Goal: Task Accomplishment & Management: Use online tool/utility

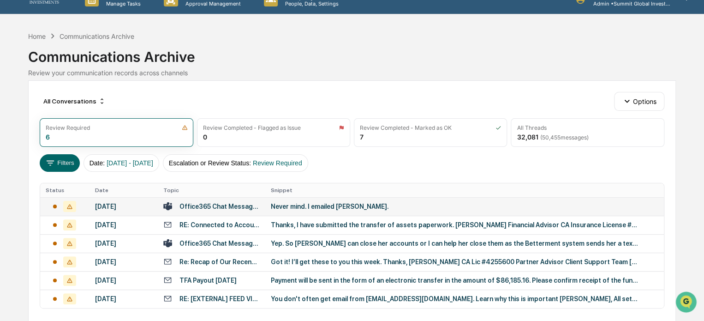
scroll to position [62, 0]
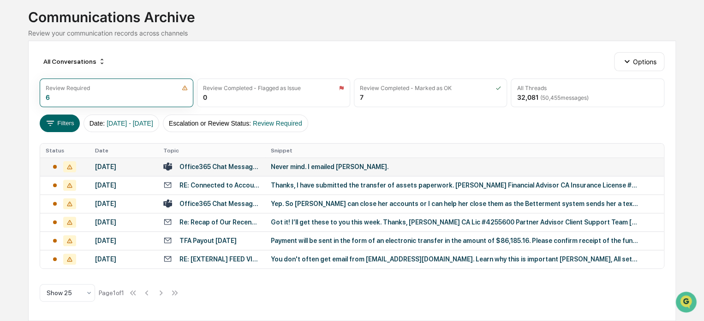
click at [324, 163] on div "Never mind. I emailed [PERSON_NAME]." at bounding box center [455, 166] width 369 height 7
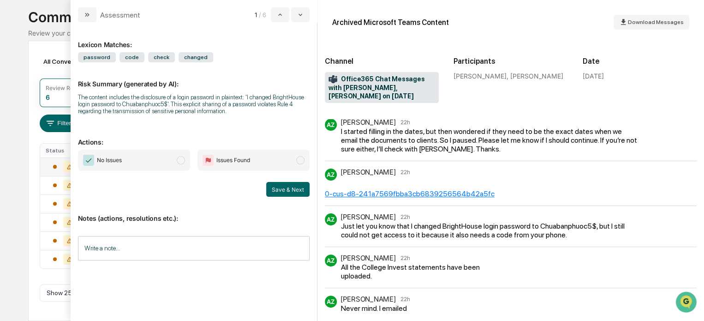
click at [281, 162] on span "Issues Found" at bounding box center [254, 160] width 112 height 21
click at [290, 190] on button "Save & Next" at bounding box center [287, 189] width 43 height 15
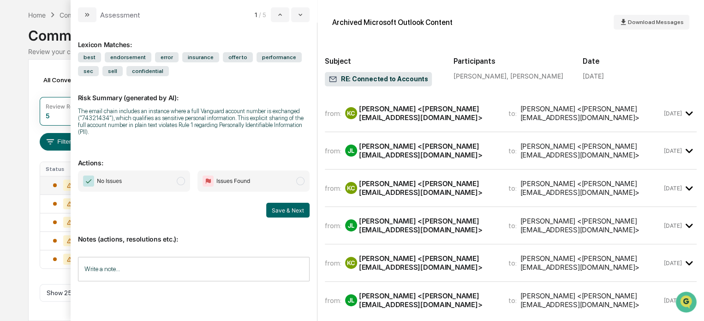
scroll to position [39, 0]
click at [83, 14] on button "modal" at bounding box center [87, 14] width 18 height 15
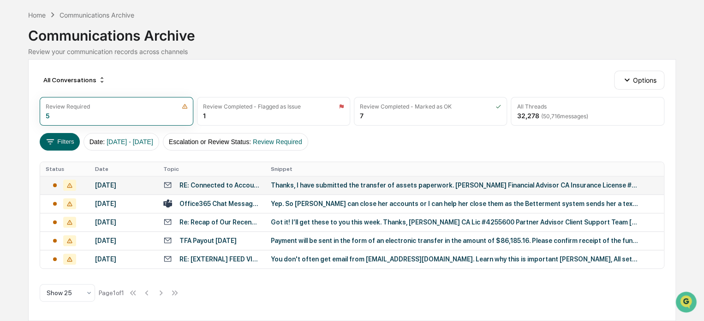
click at [296, 179] on td "Thanks, I have submitted the transfer of assets paperwork. [PERSON_NAME] Financ…" at bounding box center [464, 185] width 399 height 18
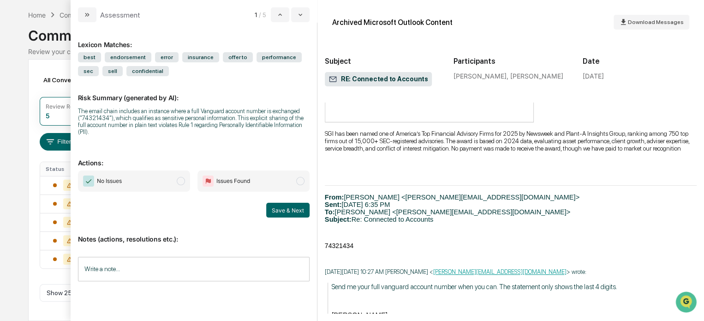
scroll to position [507, 0]
click at [303, 177] on span "modal" at bounding box center [300, 181] width 8 height 8
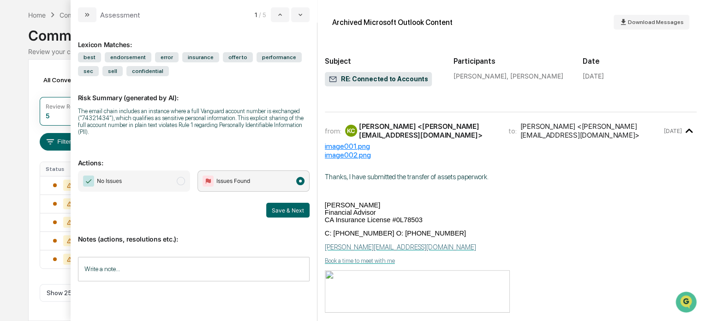
scroll to position [203, 0]
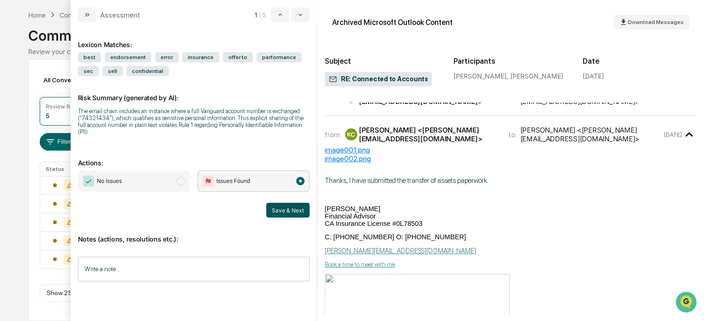
click at [279, 206] on button "Save & Next" at bounding box center [287, 210] width 43 height 15
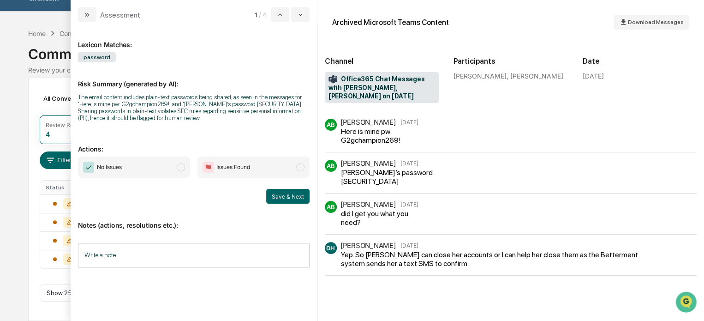
scroll to position [17, 0]
click at [303, 170] on span "modal" at bounding box center [300, 167] width 8 height 8
click at [299, 202] on button "Save & Next" at bounding box center [287, 196] width 43 height 15
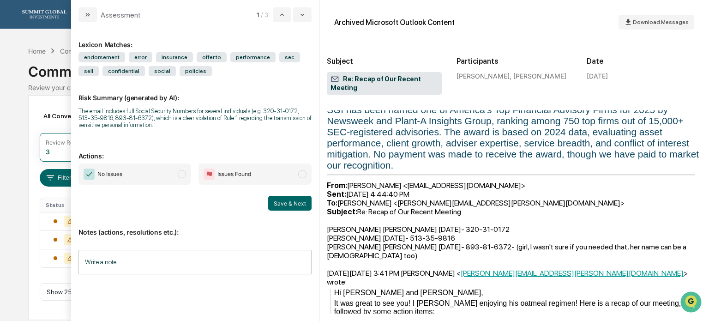
scroll to position [297, 0]
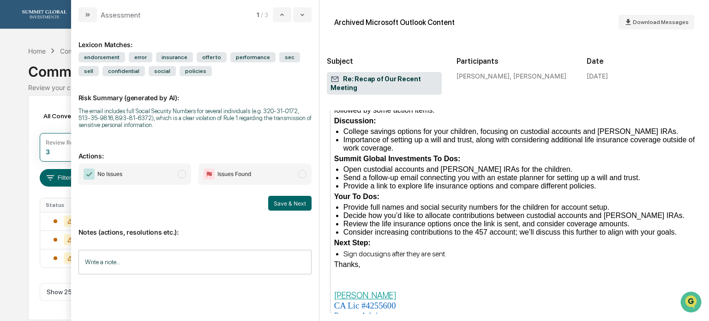
scroll to position [434, 0]
click at [300, 177] on span "modal" at bounding box center [302, 174] width 8 height 8
click at [293, 201] on button "Save & Next" at bounding box center [289, 203] width 43 height 15
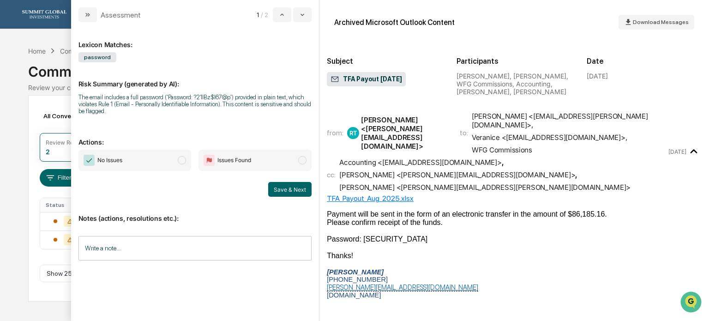
click at [298, 160] on span "Issues Found" at bounding box center [254, 160] width 113 height 21
click at [291, 196] on button "Save & Next" at bounding box center [289, 189] width 43 height 15
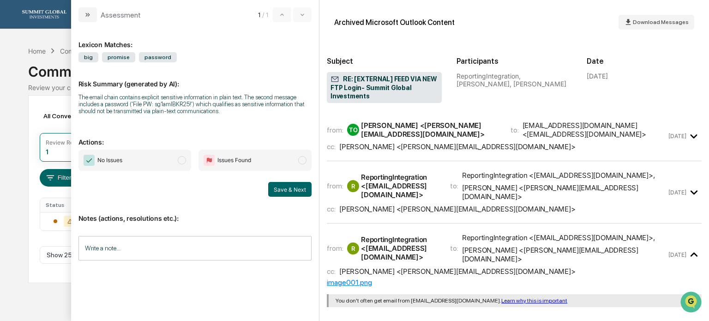
click at [486, 144] on div "cc: [PERSON_NAME] <[PERSON_NAME][EMAIL_ADDRESS][DOMAIN_NAME]>" at bounding box center [497, 146] width 340 height 9
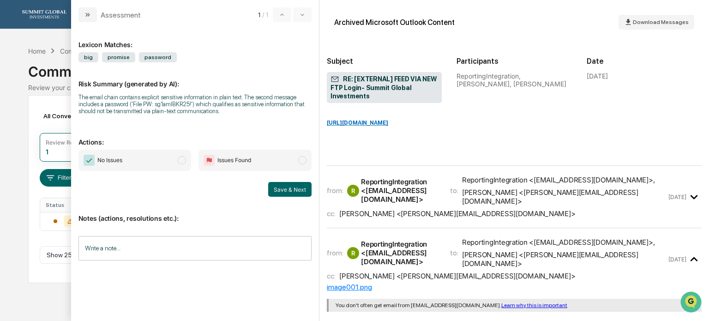
scroll to position [262, 0]
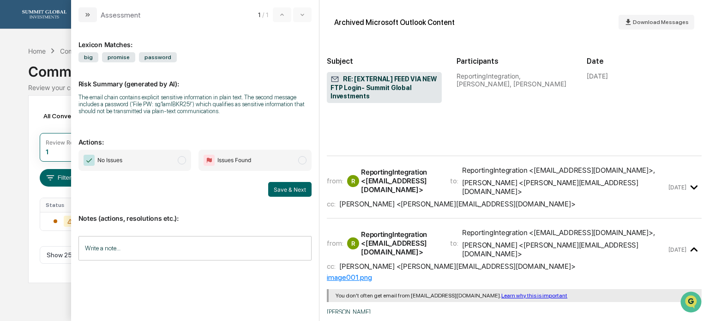
click at [492, 205] on div "cc: [PERSON_NAME] <[PERSON_NAME][EMAIL_ADDRESS][DOMAIN_NAME]>" at bounding box center [497, 203] width 340 height 9
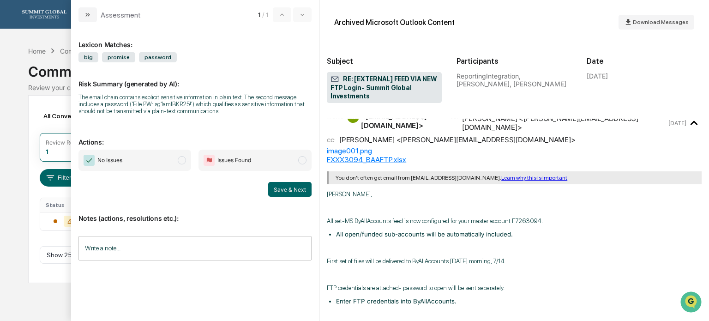
scroll to position [365, 0]
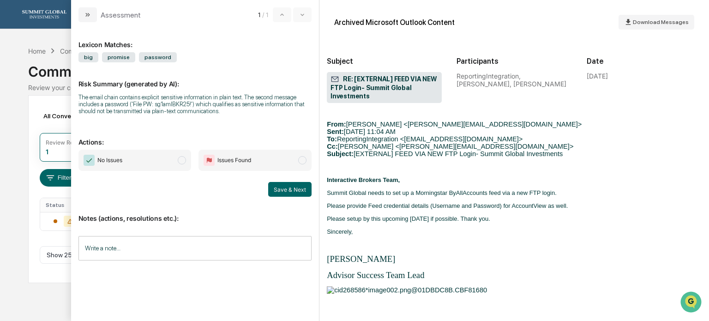
scroll to position [589, 0]
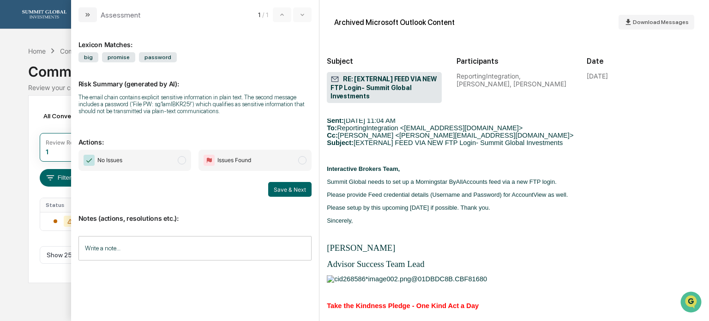
click at [492, 205] on div "[PERSON_NAME], All set- MS ByAllAccounts feed is now configured for your master…" at bounding box center [514, 194] width 375 height 535
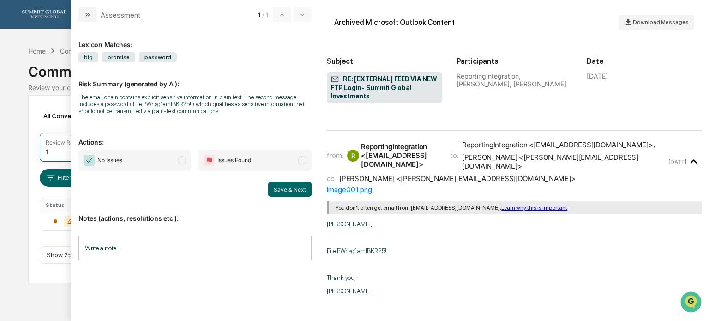
scroll to position [953, 0]
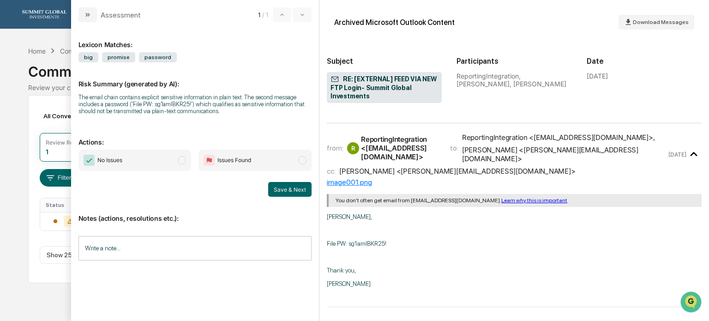
drag, startPoint x: 492, startPoint y: 205, endPoint x: 455, endPoint y: 241, distance: 51.6
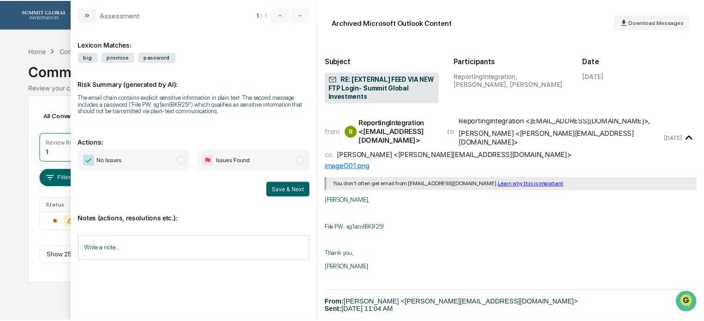
scroll to position [969, 0]
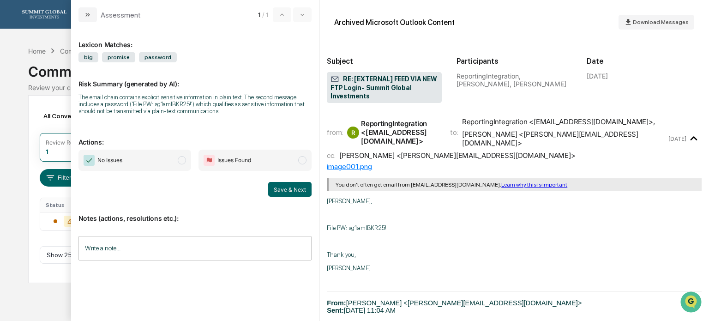
click at [305, 160] on span "modal" at bounding box center [302, 160] width 8 height 8
click at [287, 190] on button "Save & Next" at bounding box center [289, 189] width 43 height 15
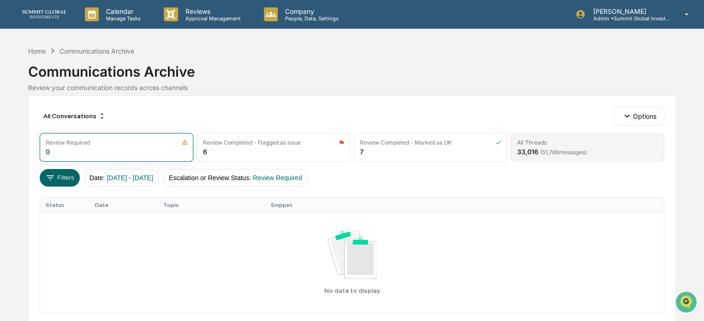
click at [570, 141] on div "All Threads" at bounding box center [587, 142] width 141 height 7
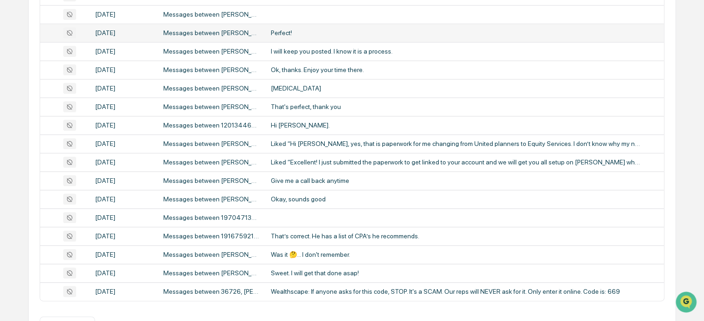
scroll to position [404, 0]
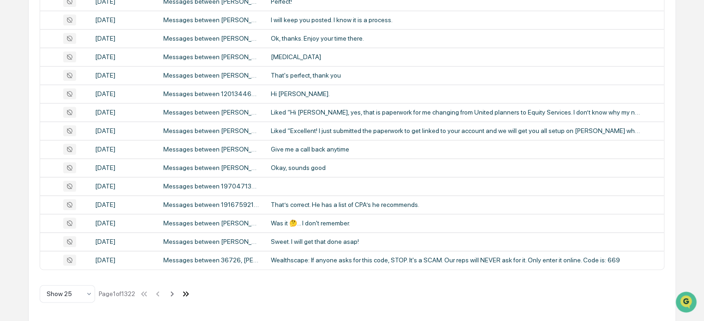
click at [186, 295] on icon at bounding box center [184, 293] width 3 height 5
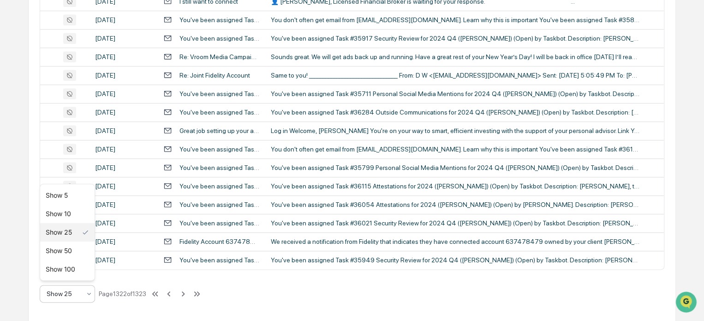
click at [76, 295] on div at bounding box center [64, 293] width 34 height 9
click at [74, 271] on div "Show 100" at bounding box center [67, 269] width 54 height 18
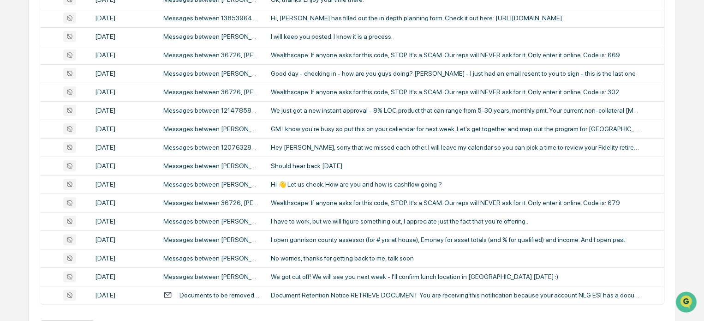
scroll to position [1789, 0]
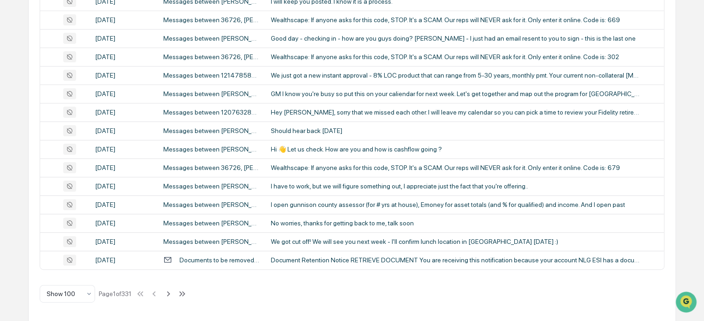
click at [180, 295] on div "Show 100 Page 1 of 331" at bounding box center [114, 293] width 148 height 18
click at [183, 294] on icon at bounding box center [181, 293] width 3 height 5
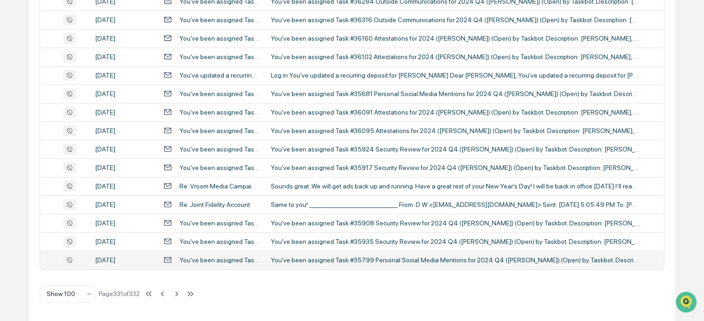
click at [234, 264] on td "You've been assigned Task #35799 Personal Social Media Mentions for 2024 Q4 ([P…" at bounding box center [212, 260] width 108 height 18
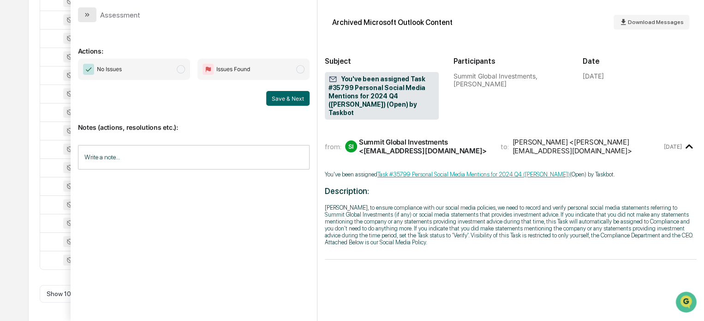
click at [90, 15] on icon "modal" at bounding box center [87, 14] width 7 height 7
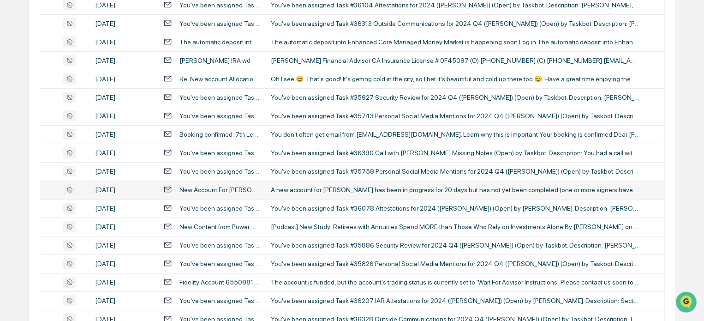
scroll to position [1299, 0]
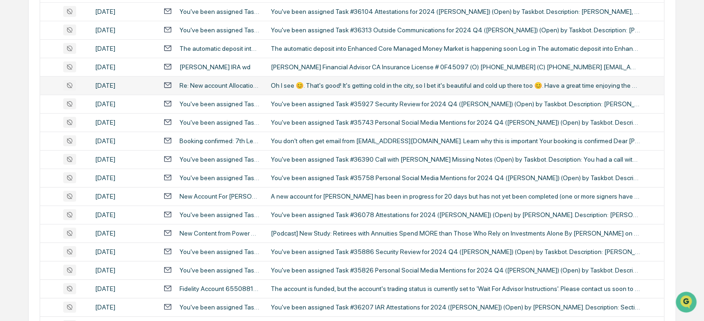
click at [303, 87] on div "Oh I see 😊. That's good! It's getting cold in the city, so I bet it's beautiful…" at bounding box center [455, 85] width 369 height 7
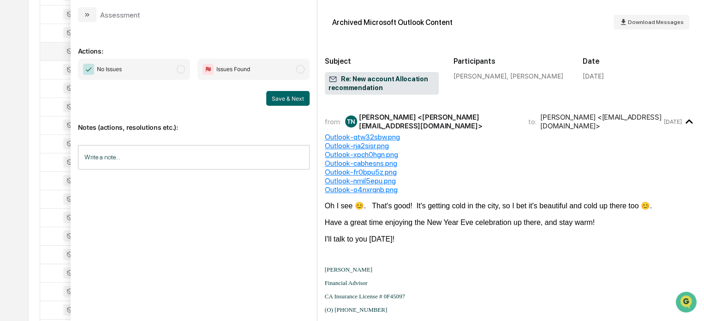
scroll to position [1340, 0]
click at [417, 164] on div "Outlook-cabhesns.png" at bounding box center [511, 163] width 372 height 9
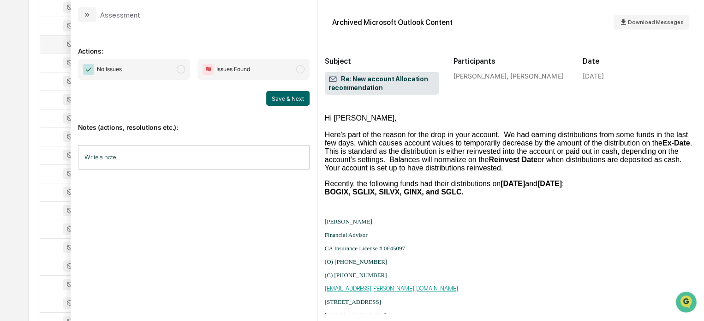
scroll to position [2898, 0]
click at [611, 123] on div "Hi [PERSON_NAME]," at bounding box center [511, 119] width 372 height 8
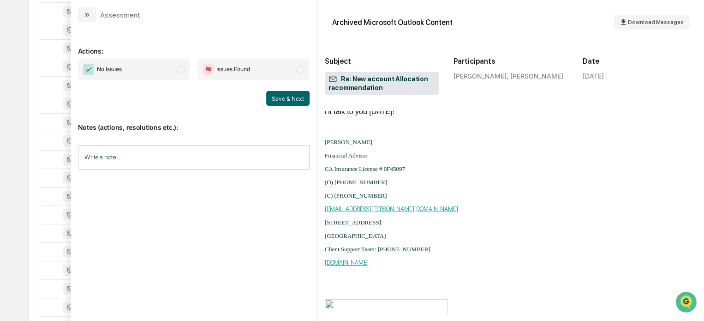
scroll to position [0, 0]
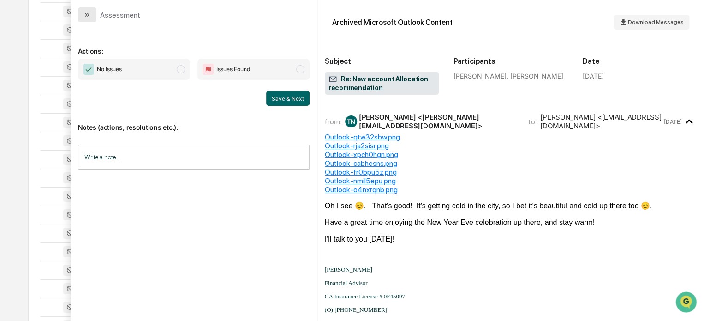
click at [86, 14] on icon "modal" at bounding box center [87, 14] width 7 height 7
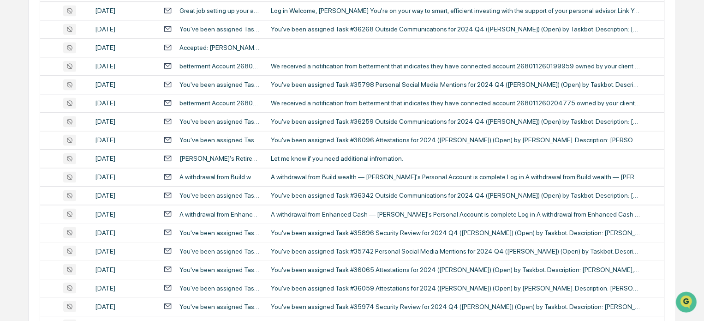
scroll to position [662, 0]
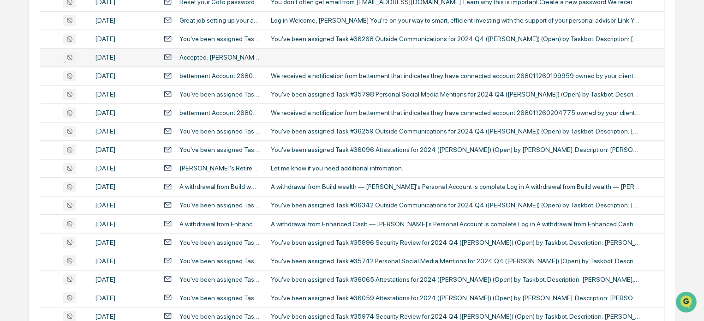
click at [198, 60] on div "Accepted: [PERSON_NAME] - 7th Level Strategy" at bounding box center [211, 57] width 96 height 9
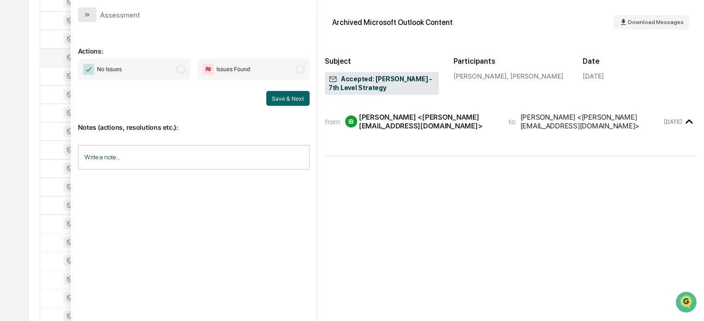
click at [86, 15] on icon "modal" at bounding box center [86, 15] width 2 height 4
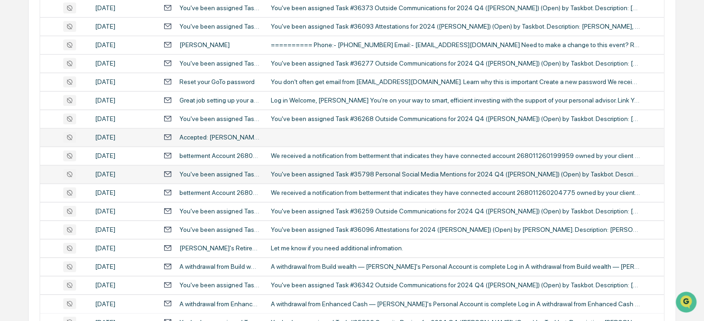
scroll to position [561, 0]
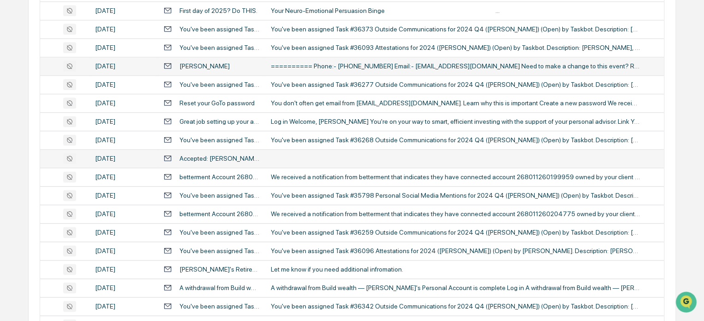
click at [316, 62] on div "========== Phone:- [PHONE_NUMBER] Email:- [EMAIL_ADDRESS][DOMAIN_NAME] Need to …" at bounding box center [455, 65] width 369 height 7
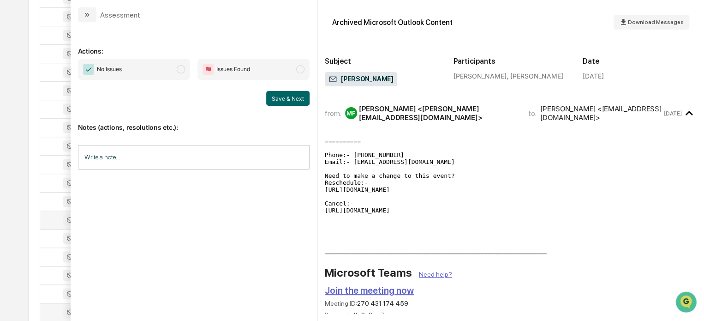
scroll to position [404, 0]
click at [81, 12] on button "modal" at bounding box center [87, 14] width 18 height 15
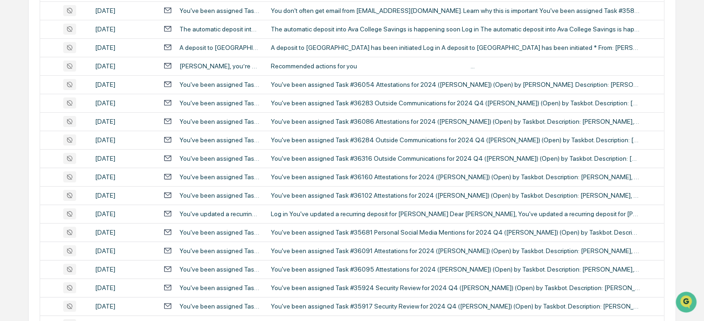
scroll to position [1789, 0]
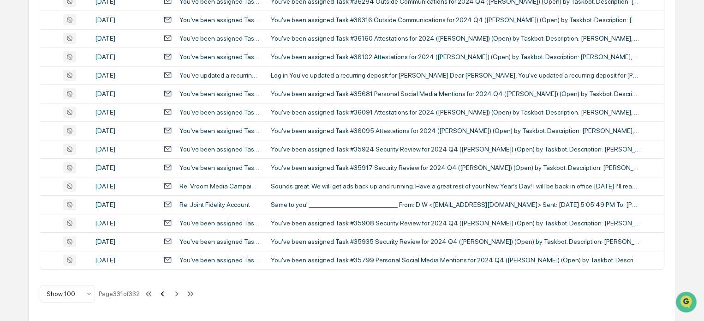
click at [168, 292] on icon at bounding box center [162, 293] width 10 height 10
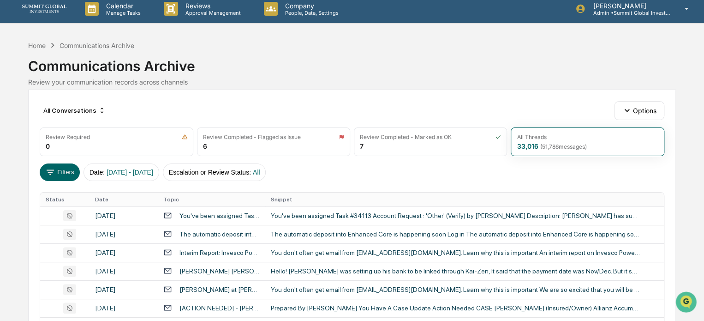
scroll to position [0, 0]
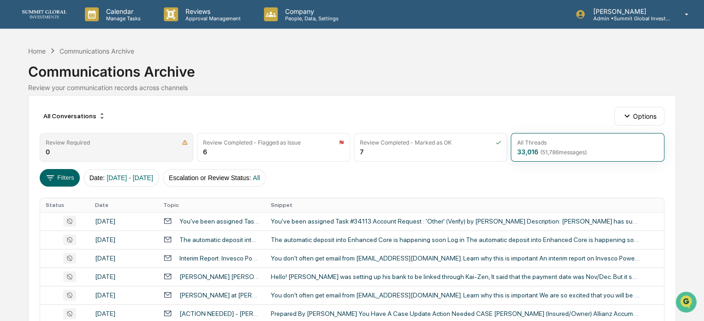
click at [150, 147] on div "Review Required 0" at bounding box center [116, 147] width 153 height 29
